Goal: Information Seeking & Learning: Learn about a topic

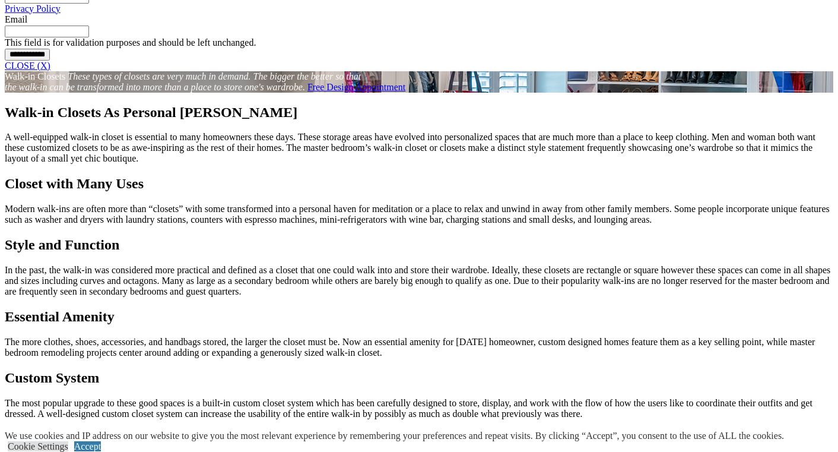
scroll to position [1040, 0]
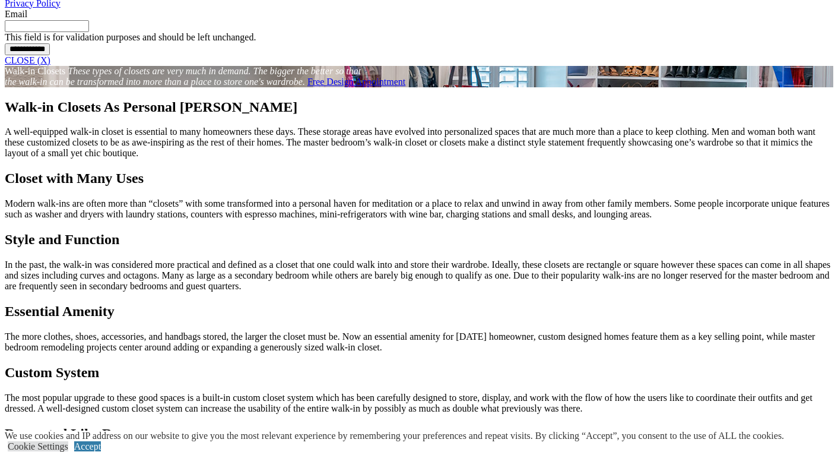
click at [50, 65] on link "CLOSE (X)" at bounding box center [28, 60] width 46 height 10
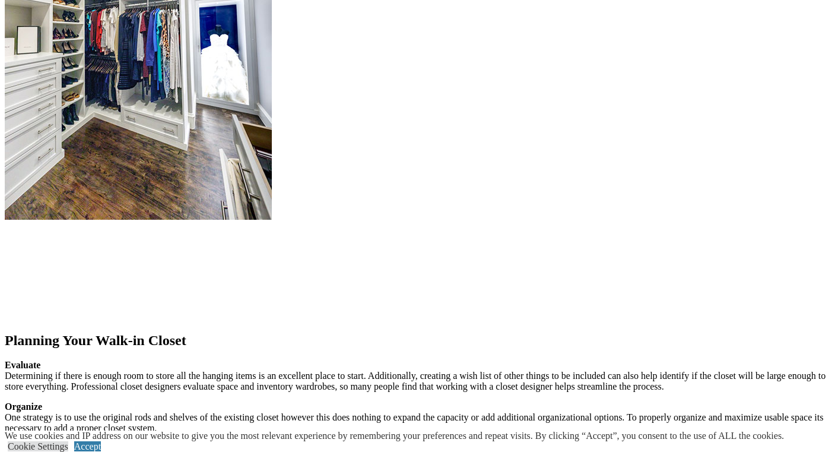
scroll to position [1422, 0]
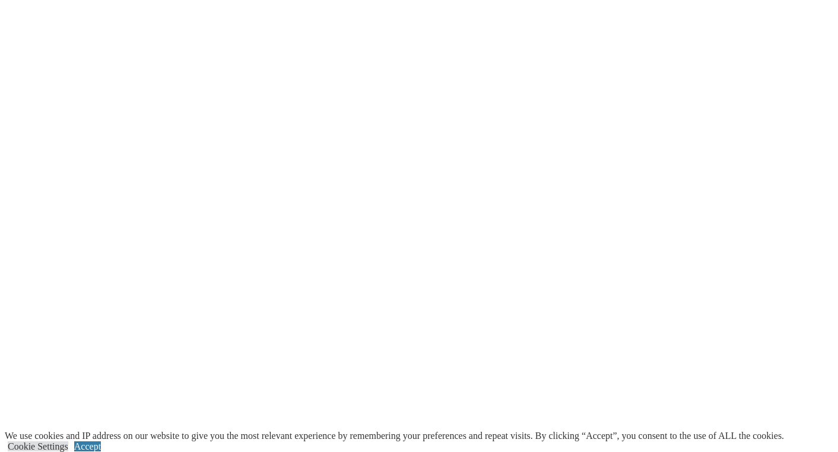
scroll to position [2386, 0]
